Goal: Task Accomplishment & Management: Use online tool/utility

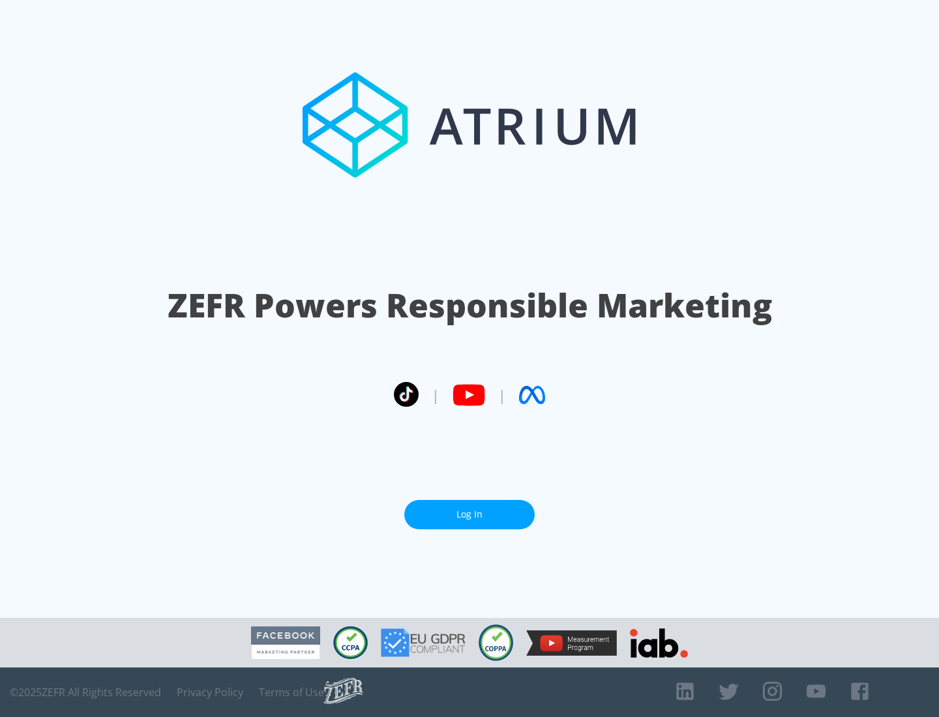
click at [469, 514] on link "Log In" at bounding box center [469, 514] width 130 height 29
